Goal: Task Accomplishment & Management: Complete application form

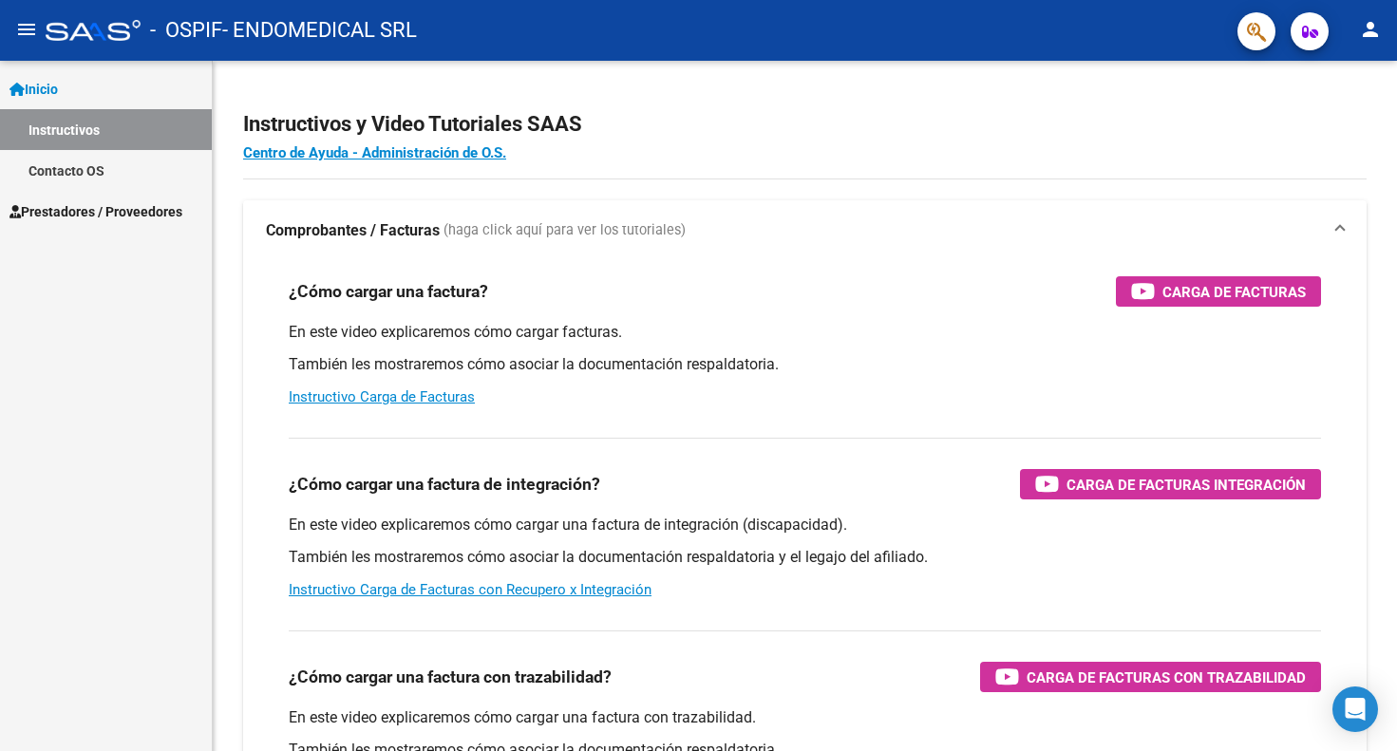
click at [109, 214] on span "Prestadores / Proveedores" at bounding box center [95, 211] width 173 height 21
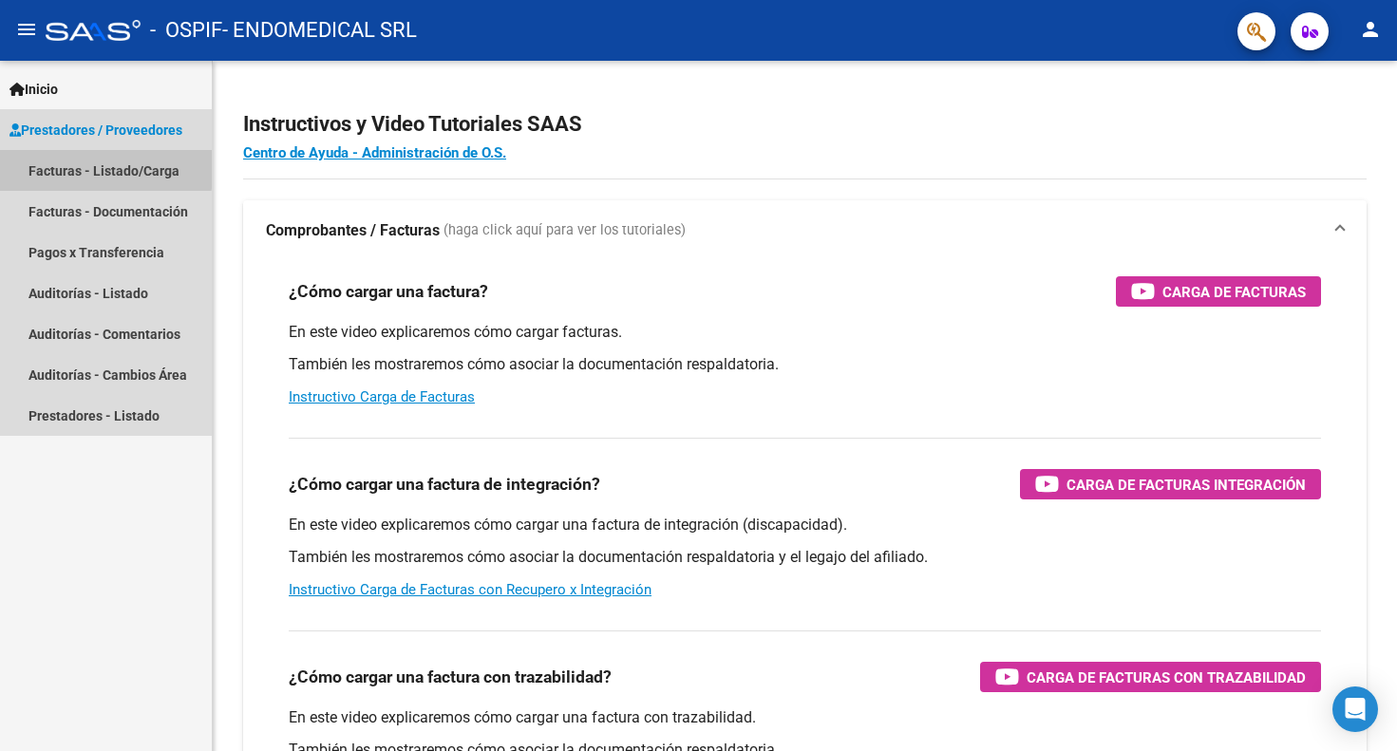
click at [100, 168] on link "Facturas - Listado/Carga" at bounding box center [106, 170] width 212 height 41
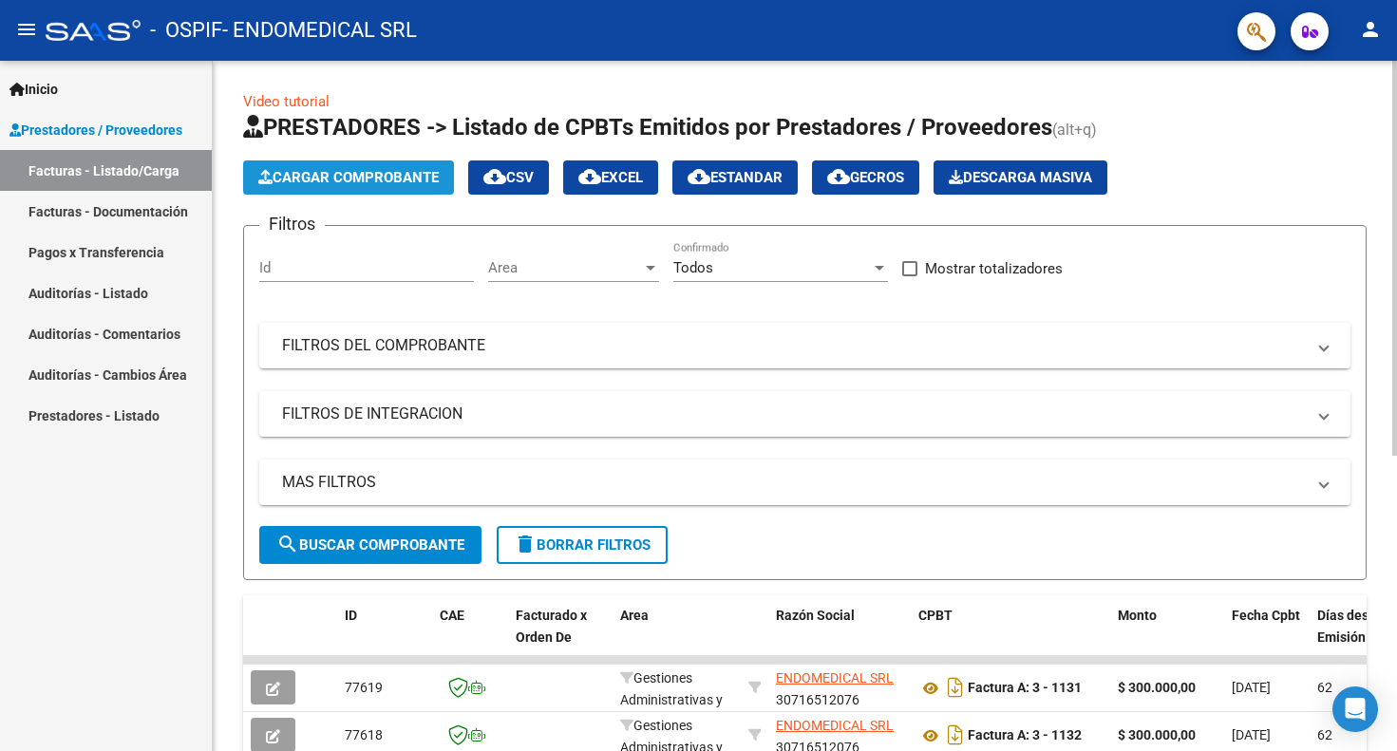
click at [370, 183] on span "Cargar Comprobante" at bounding box center [348, 177] width 180 height 17
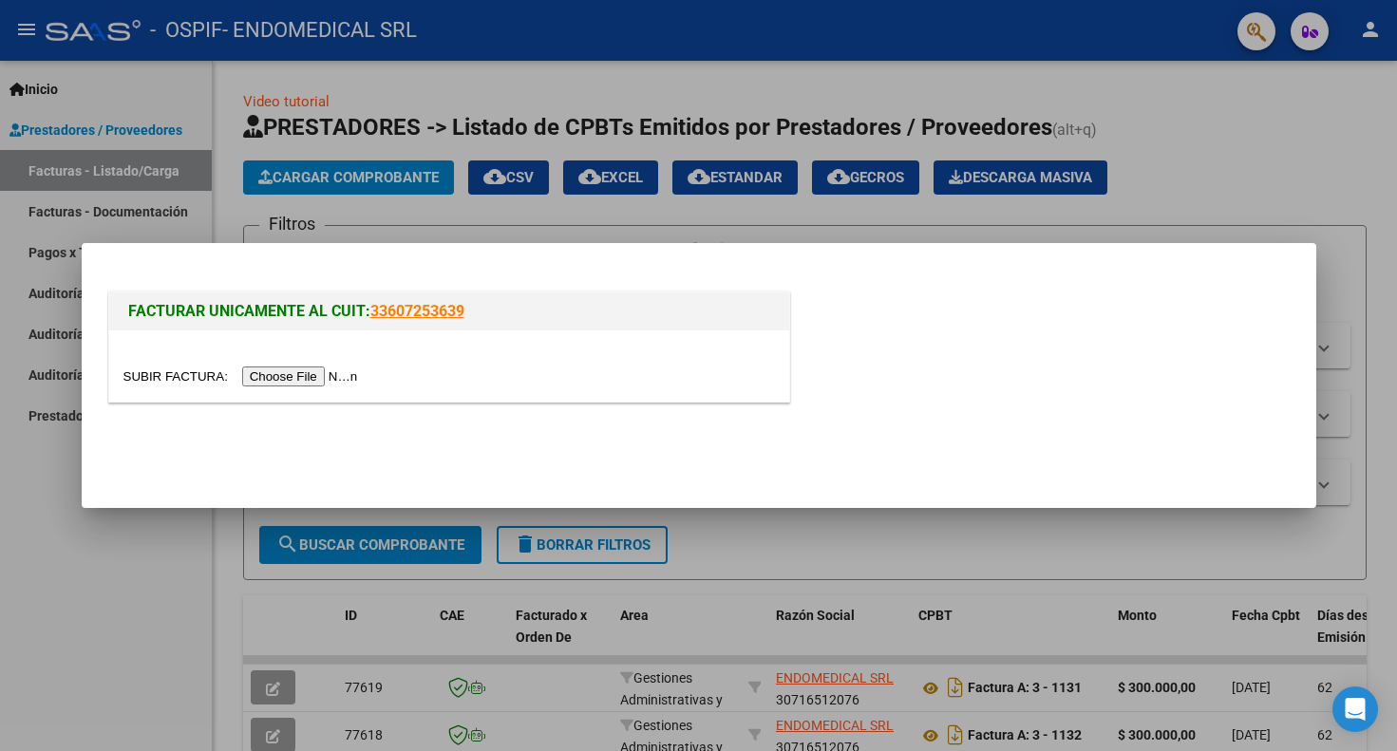
click at [315, 377] on input "file" at bounding box center [243, 377] width 240 height 20
click at [343, 372] on input "file" at bounding box center [243, 377] width 240 height 20
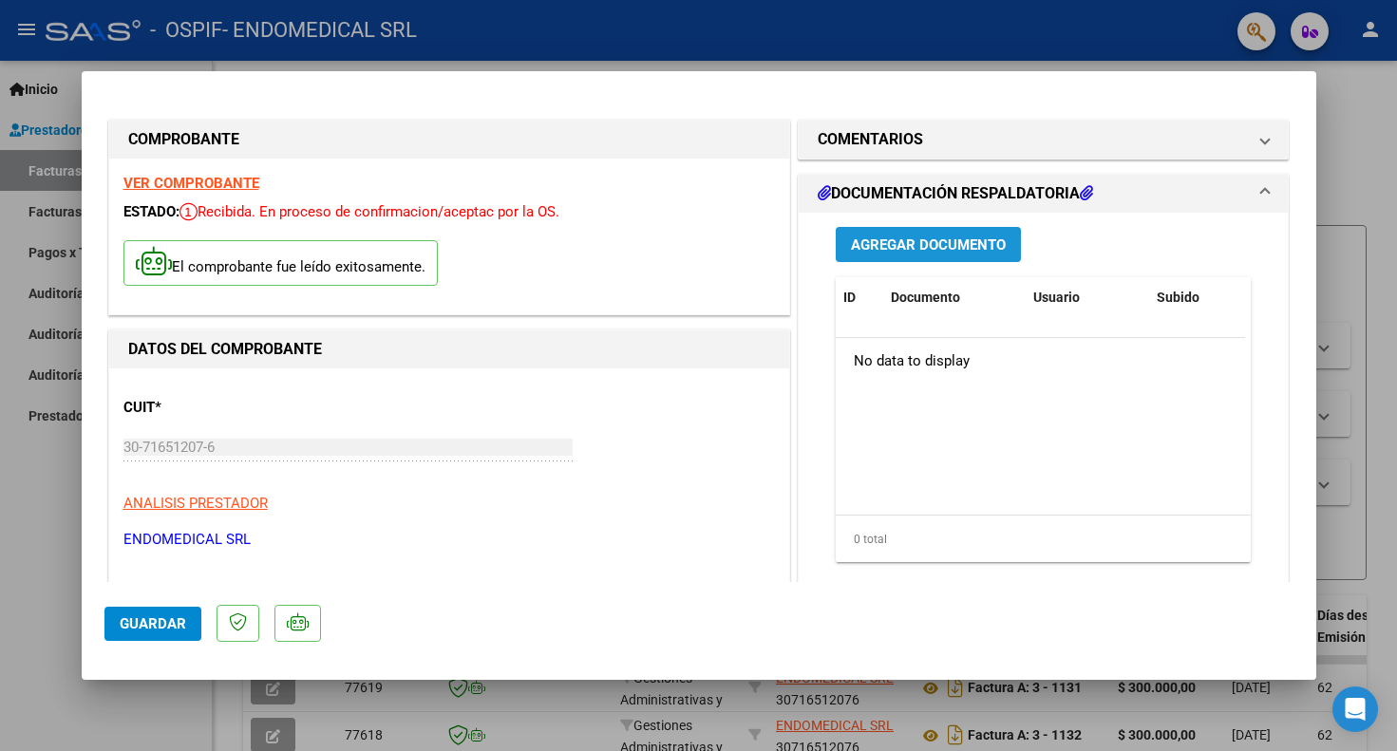
click at [937, 242] on span "Agregar Documento" at bounding box center [928, 244] width 155 height 17
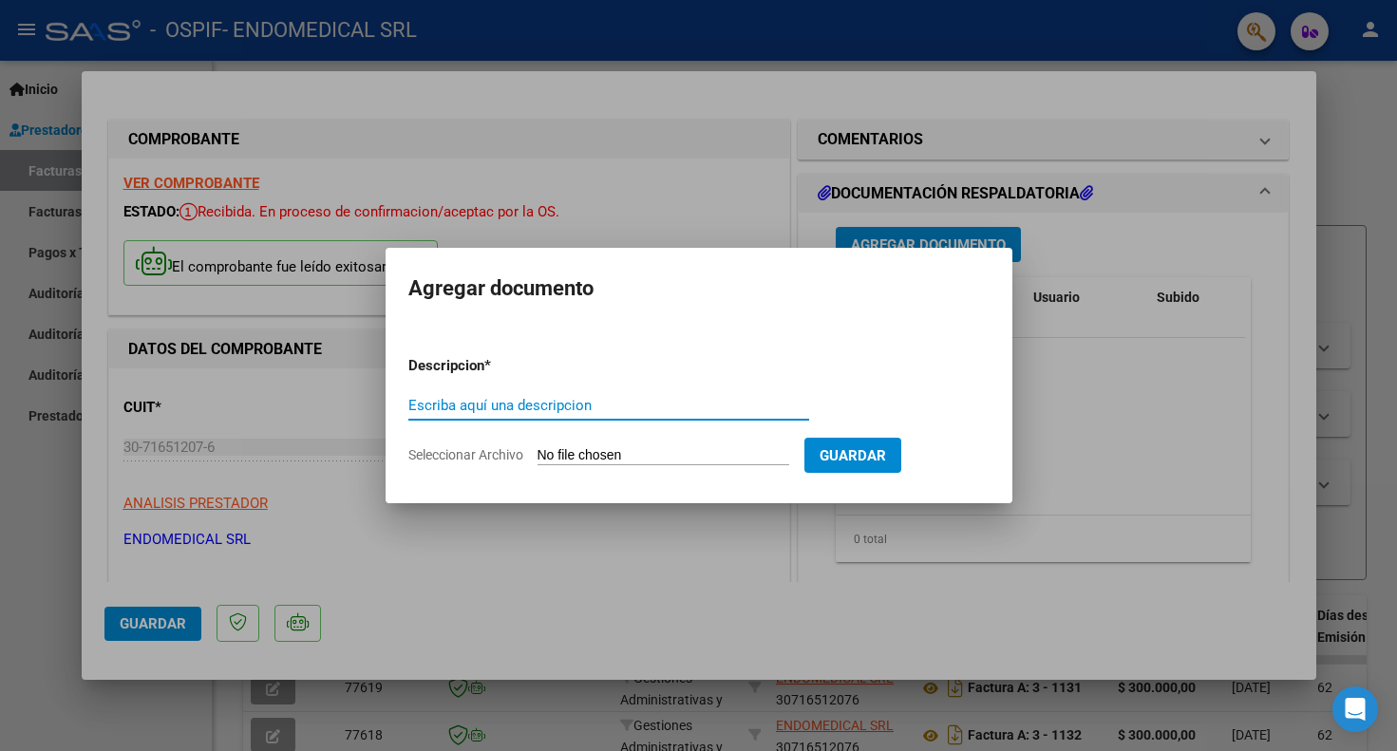
click at [483, 405] on input "Escriba aquí una descripcion" at bounding box center [608, 405] width 401 height 17
type input "l"
type input "LEGAJO - [PERSON_NAME]"
click at [763, 451] on input "Seleccionar Archivo" at bounding box center [663, 456] width 252 height 18
type input "C:\fakepath\LEGAJO - [PERSON_NAME].pdf"
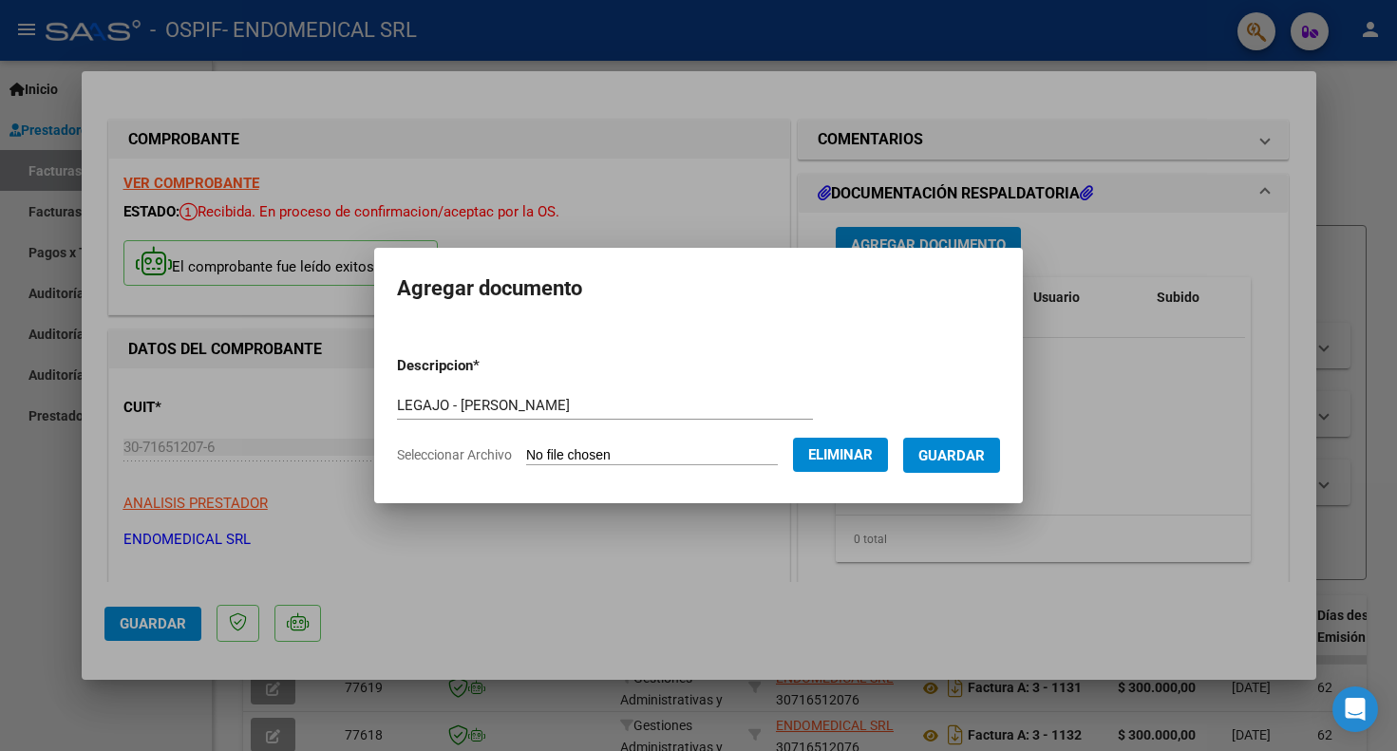
click at [967, 349] on form "Descripcion * LEGAJO - [PERSON_NAME] aquí una descripcion Seleccionar Archivo E…" at bounding box center [698, 410] width 603 height 139
click at [974, 451] on span "Guardar" at bounding box center [951, 455] width 66 height 17
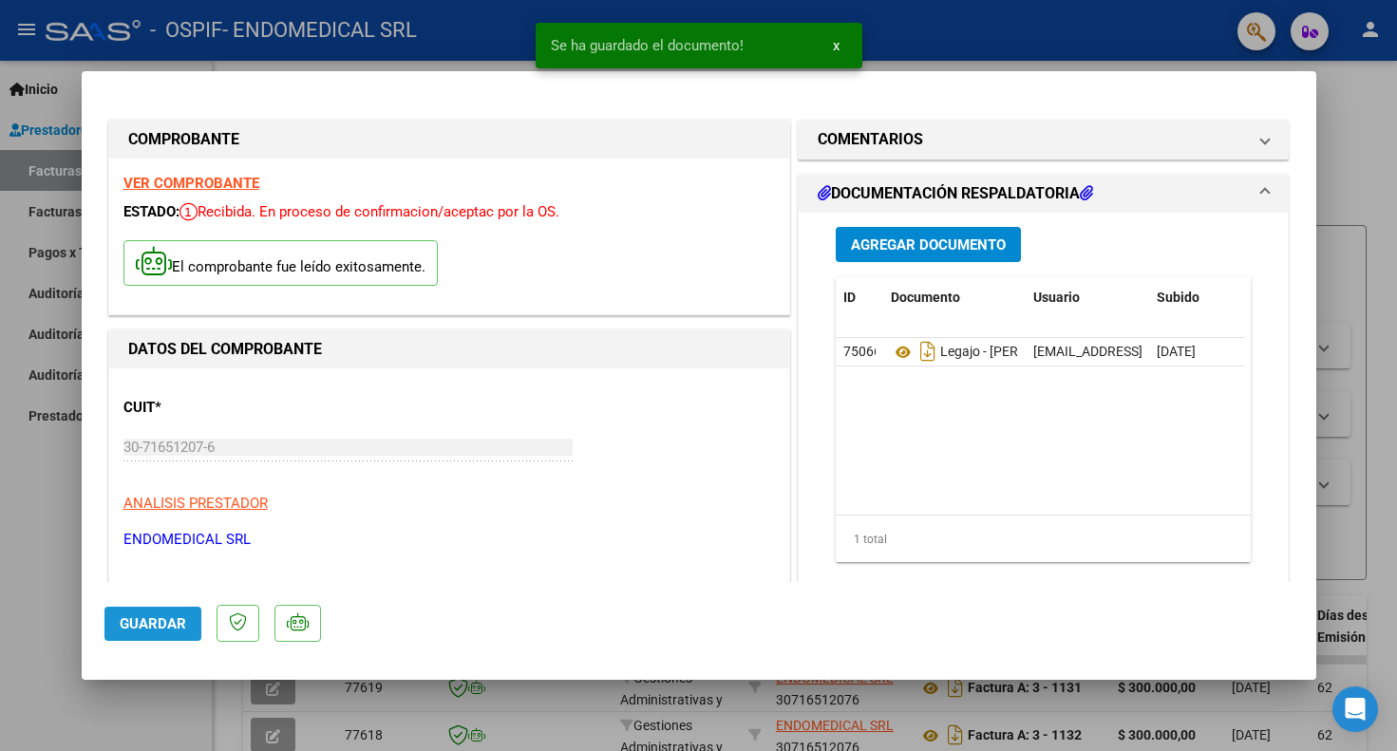
click at [156, 622] on span "Guardar" at bounding box center [153, 623] width 66 height 17
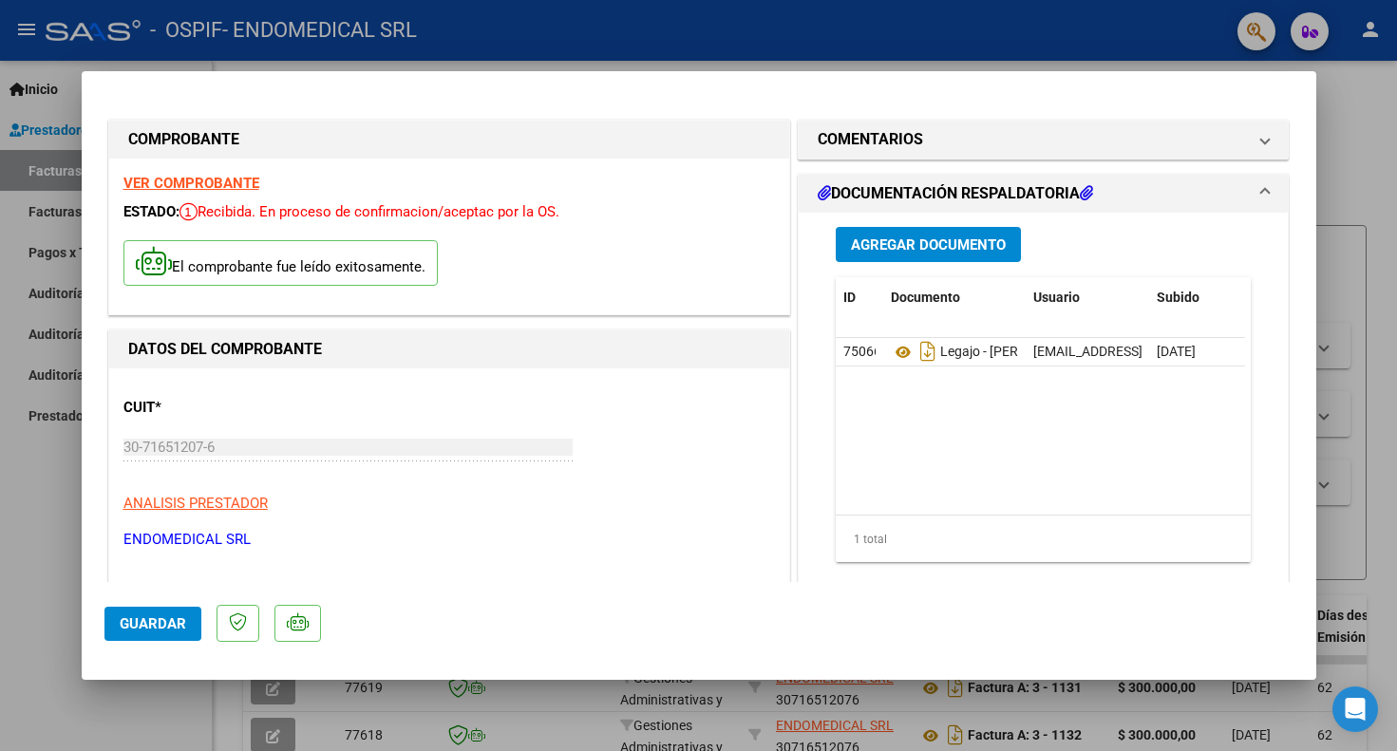
click at [42, 485] on div at bounding box center [698, 375] width 1397 height 751
type input "$ 0,00"
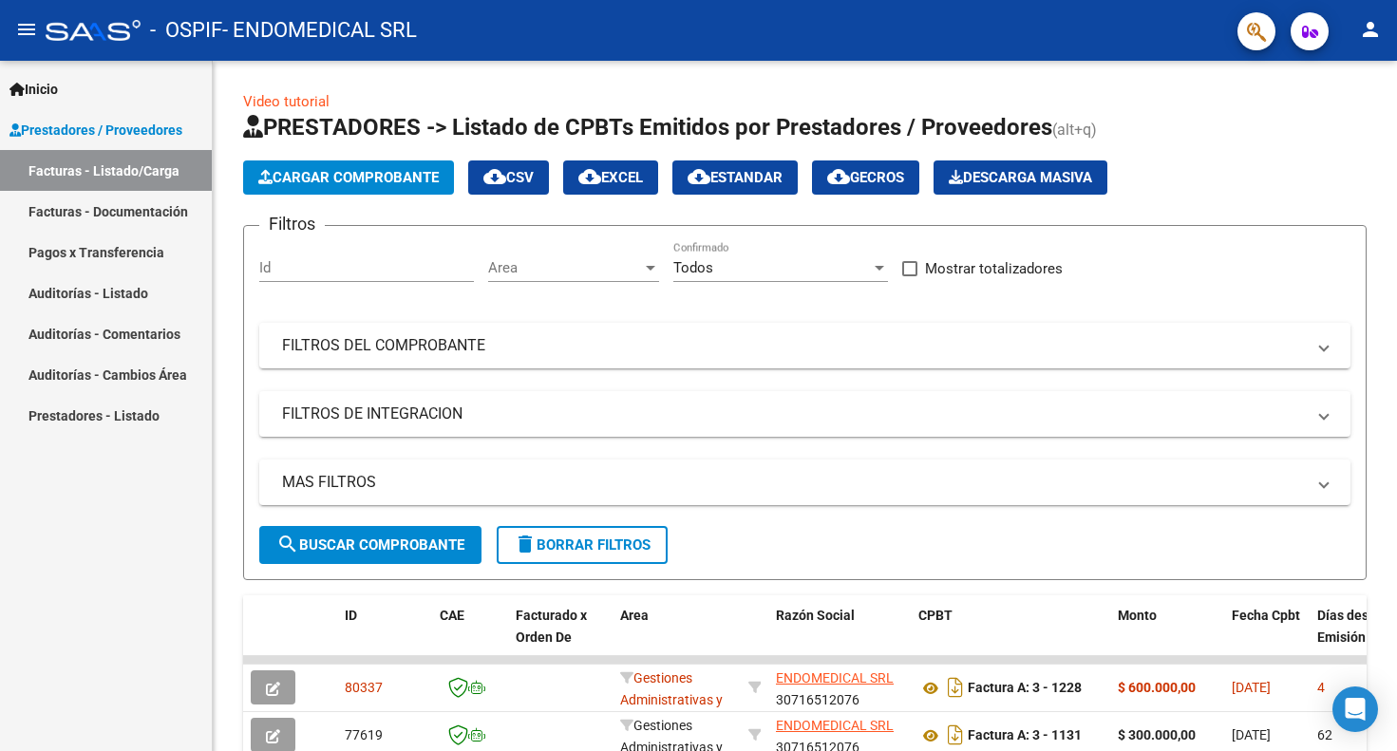
click at [142, 215] on link "Facturas - Documentación" at bounding box center [106, 211] width 212 height 41
